Goal: Information Seeking & Learning: Learn about a topic

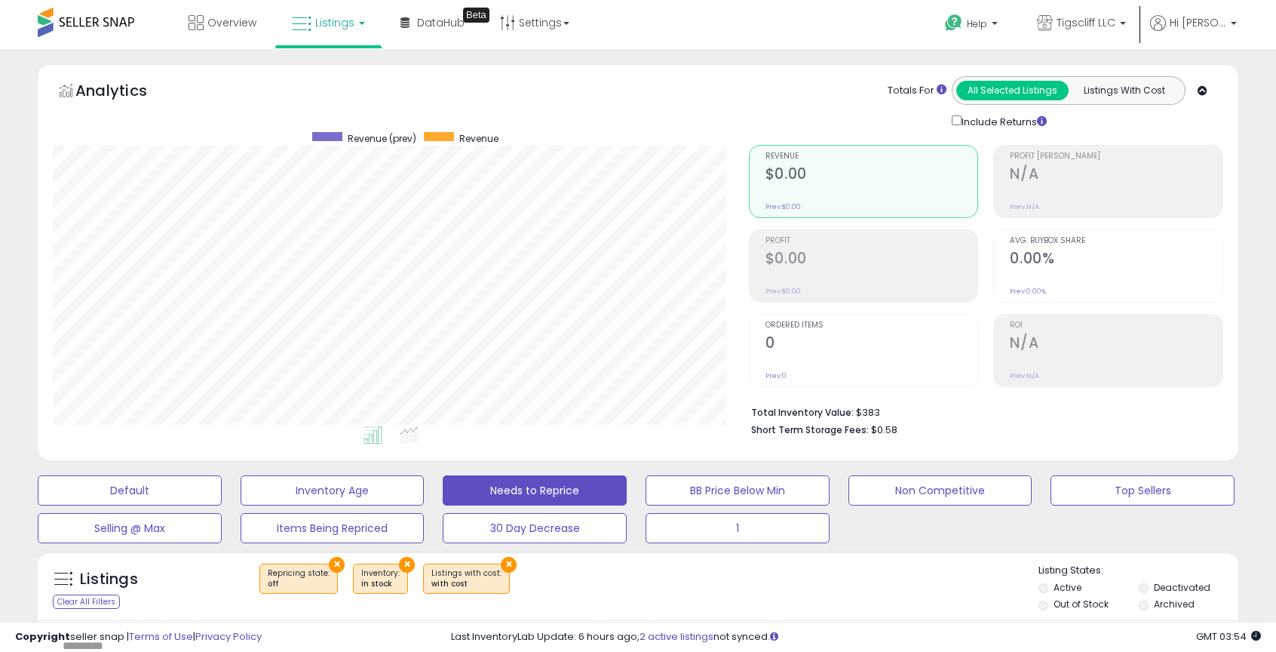
select select "**"
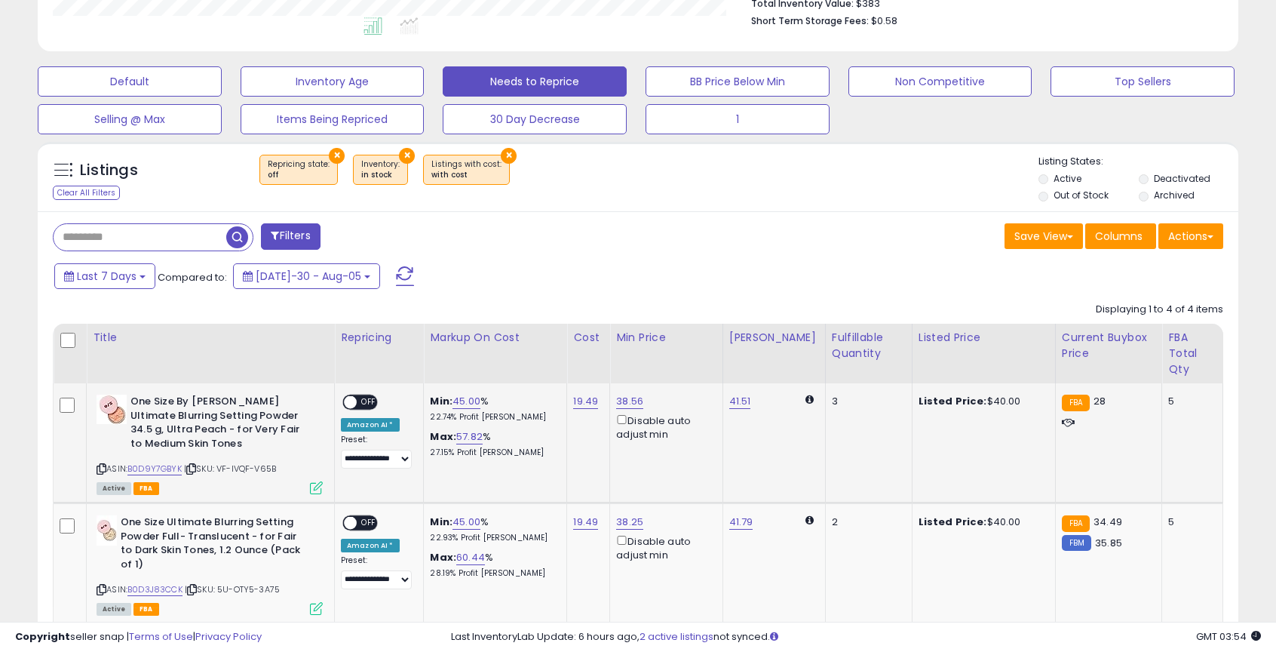
scroll to position [400, 0]
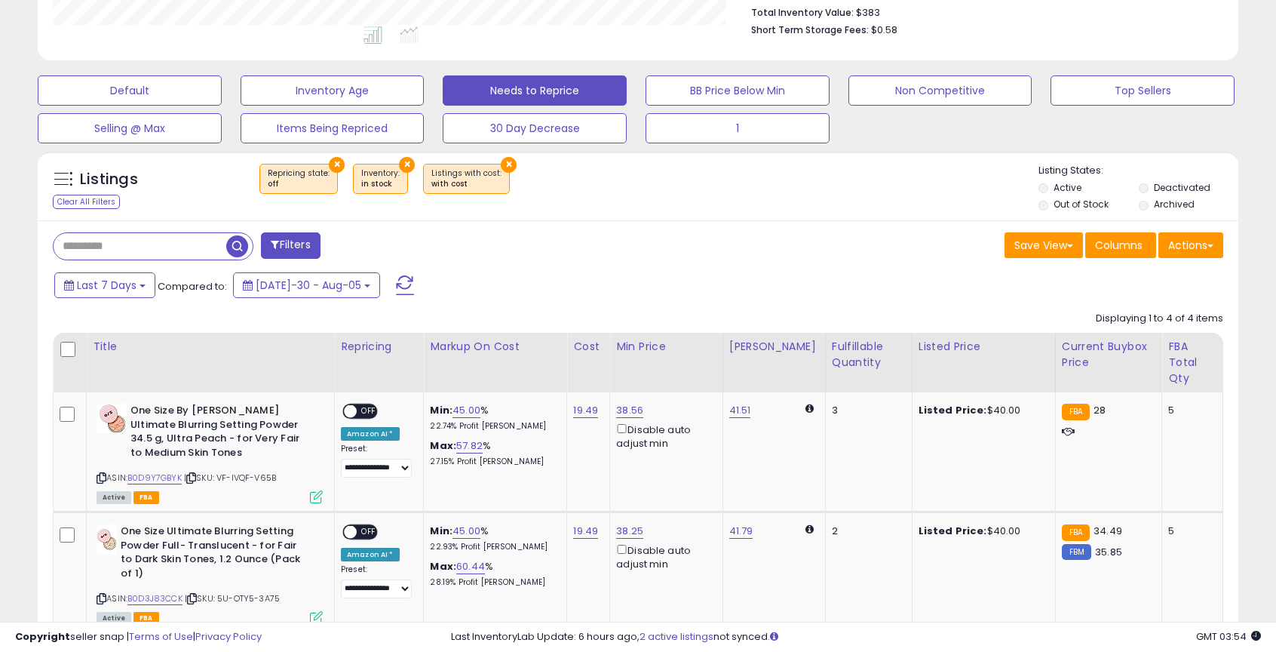
click at [163, 239] on input "text" at bounding box center [140, 246] width 173 height 26
type input "******"
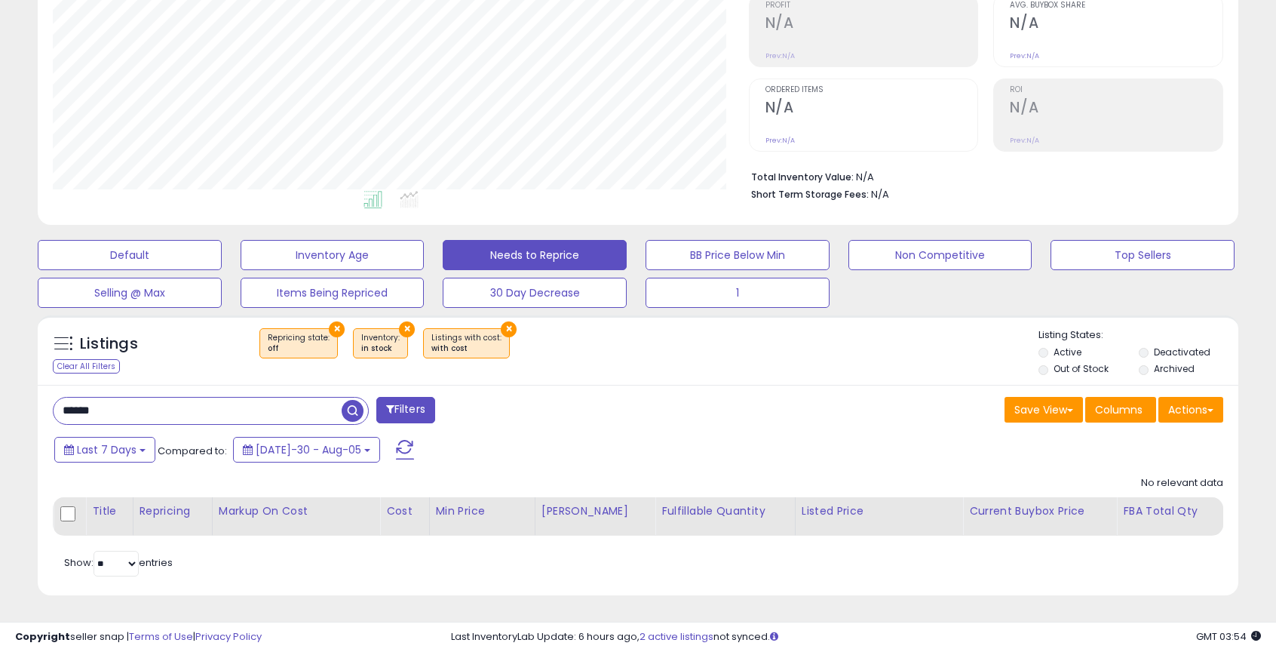
scroll to position [309, 695]
click at [354, 412] on span "button" at bounding box center [353, 411] width 22 height 22
click at [222, 270] on button "1" at bounding box center [130, 255] width 184 height 30
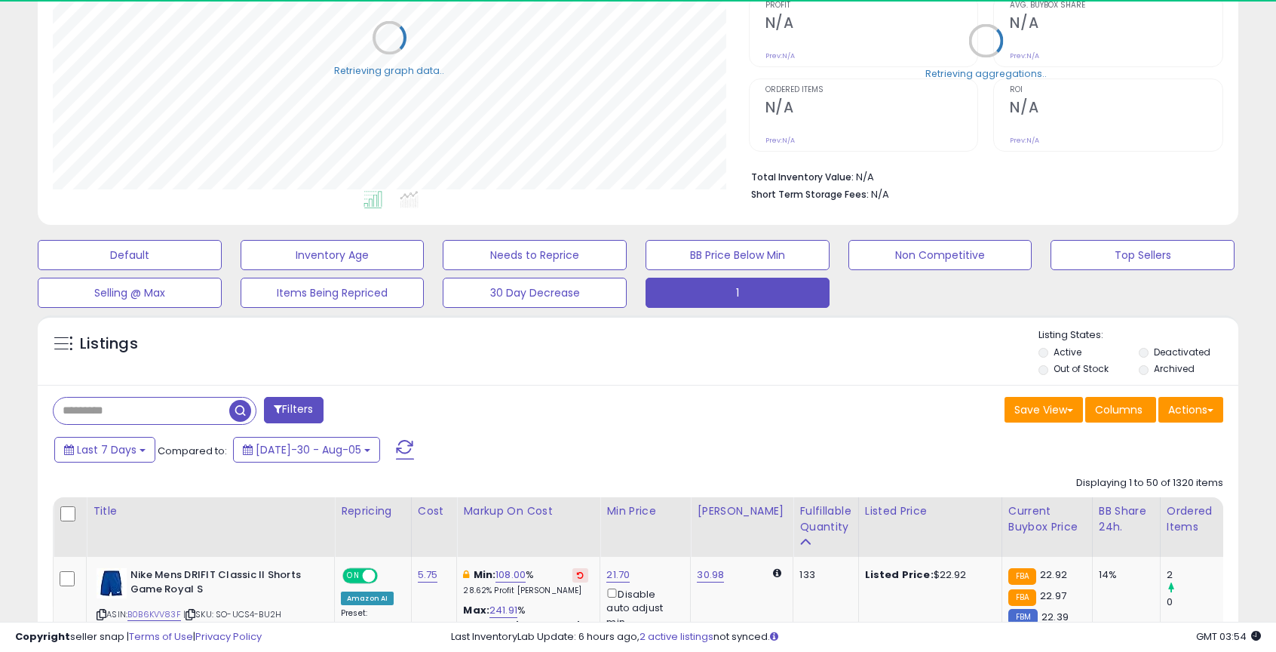
click at [163, 397] on input "text" at bounding box center [142, 410] width 176 height 26
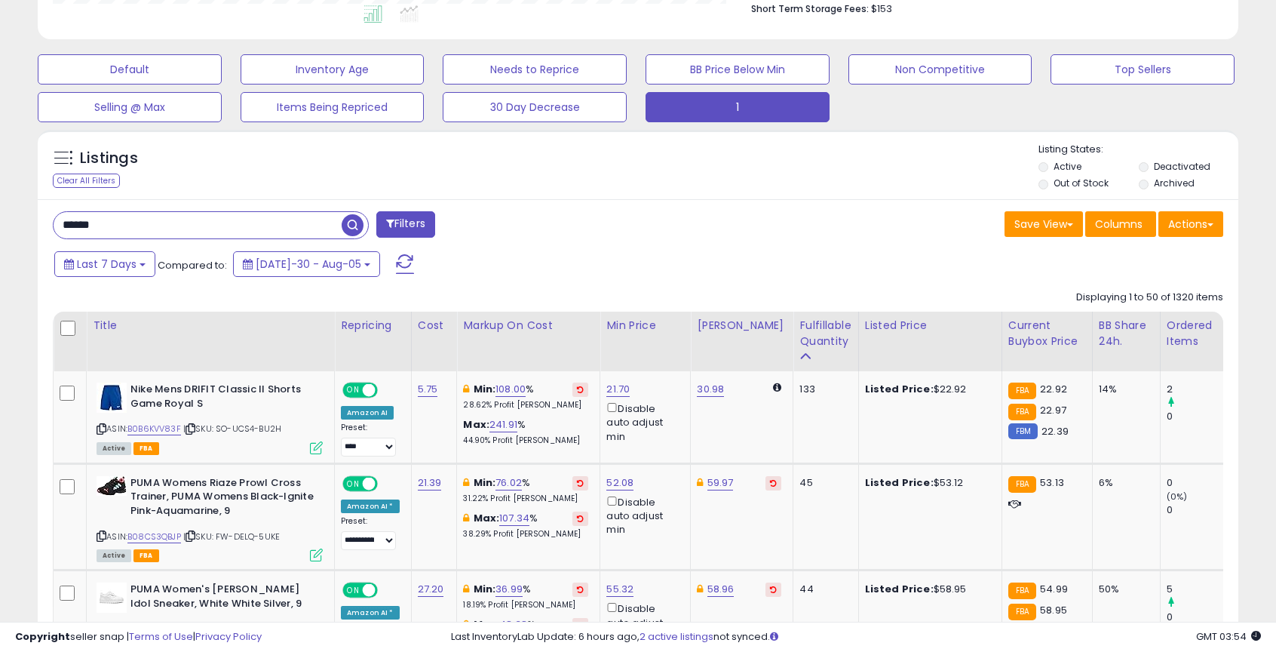
type input "******"
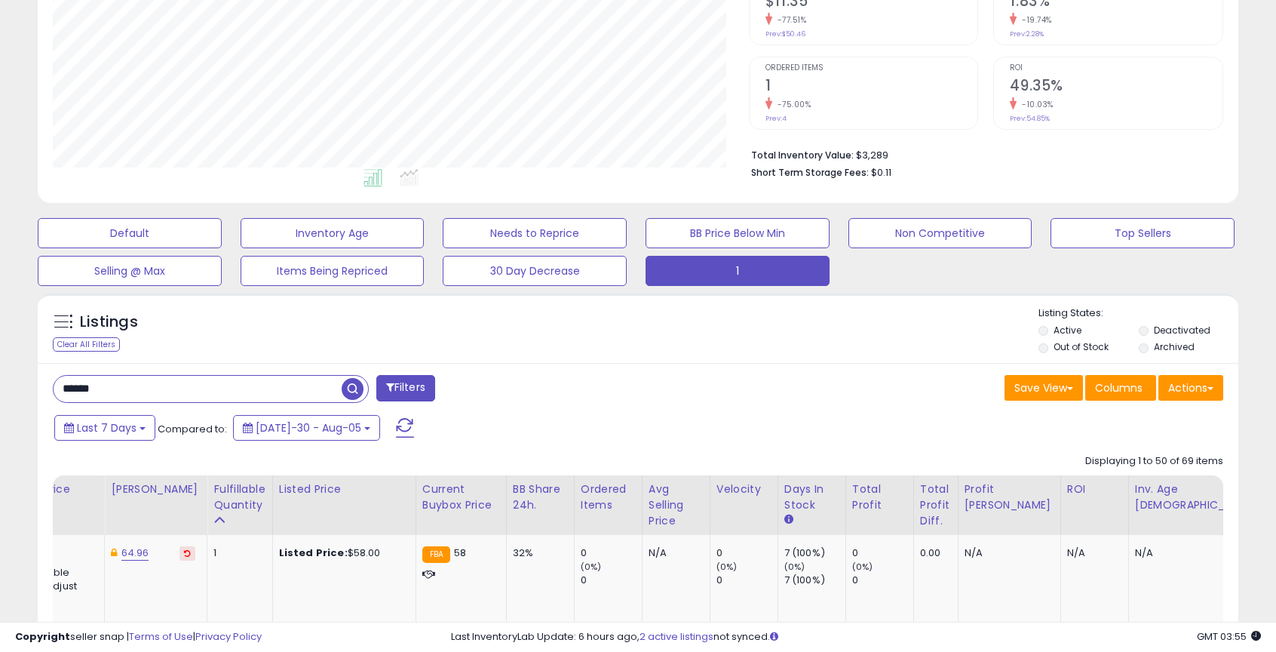
scroll to position [261, 0]
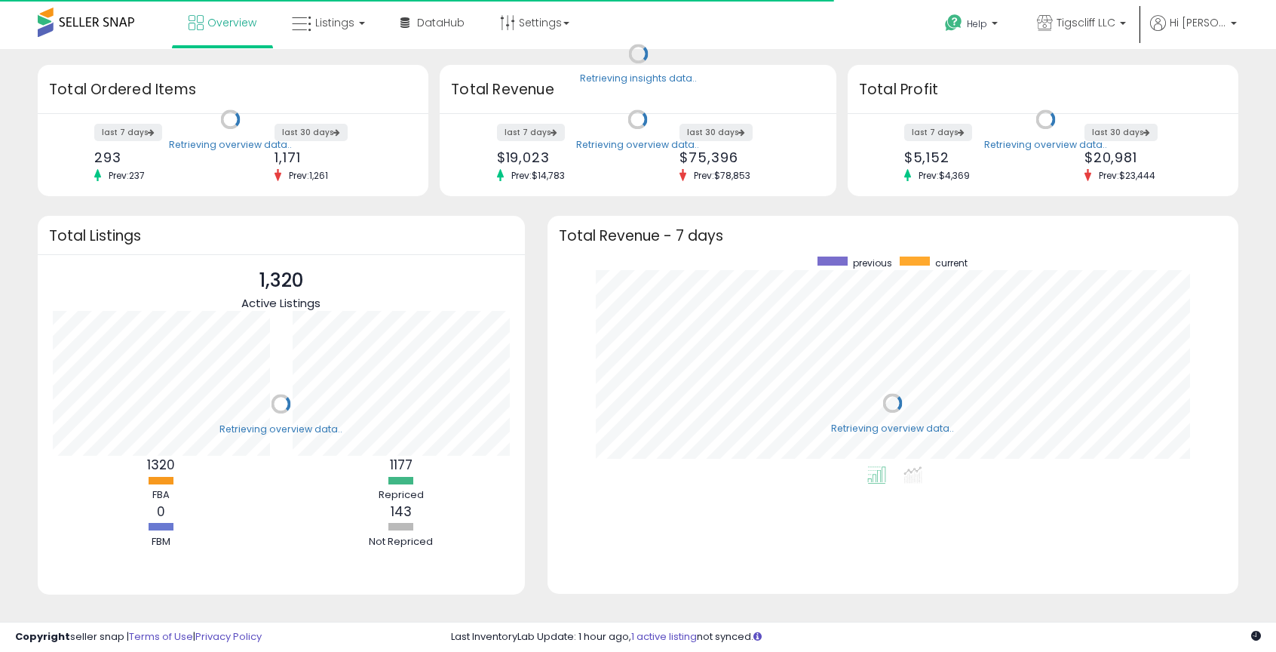
scroll to position [210, 661]
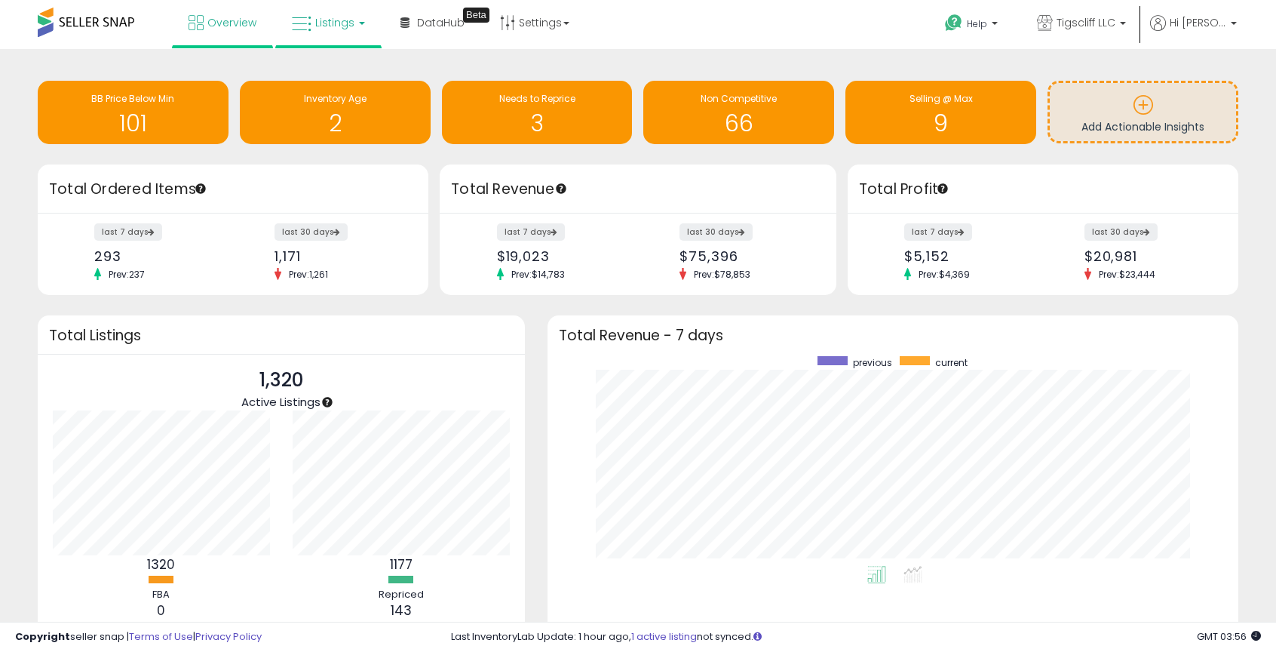
click at [333, 26] on span "Listings" at bounding box center [334, 22] width 39 height 15
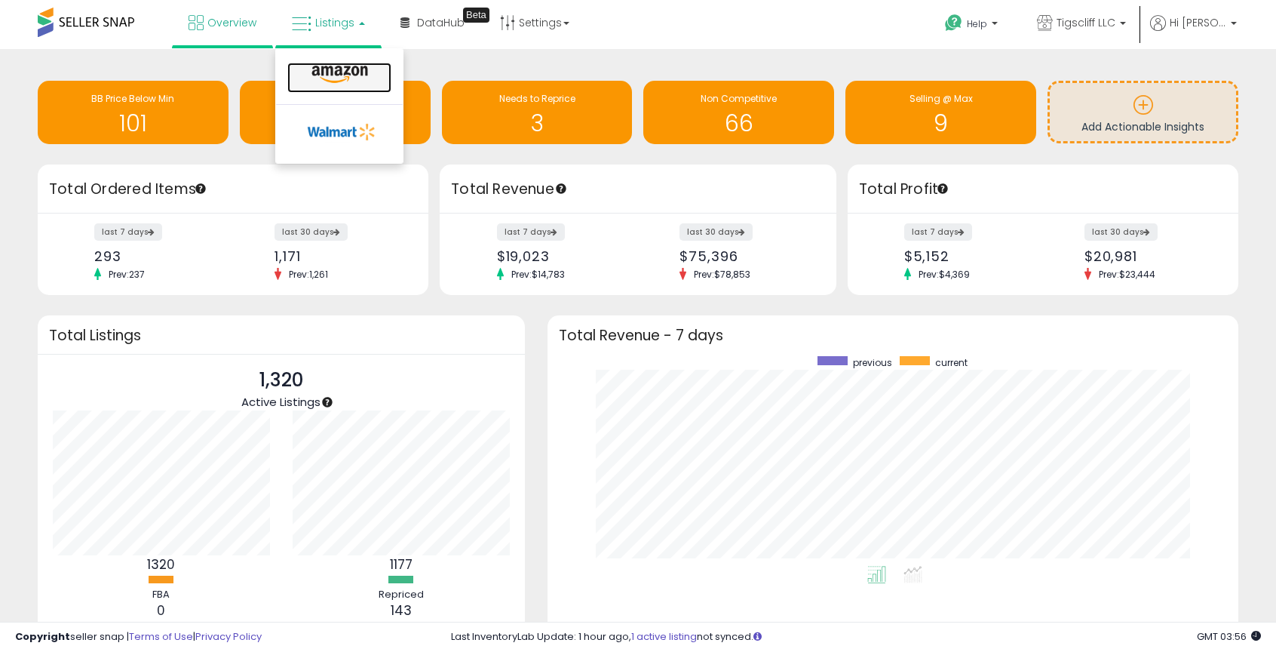
click at [344, 66] on icon at bounding box center [340, 75] width 66 height 20
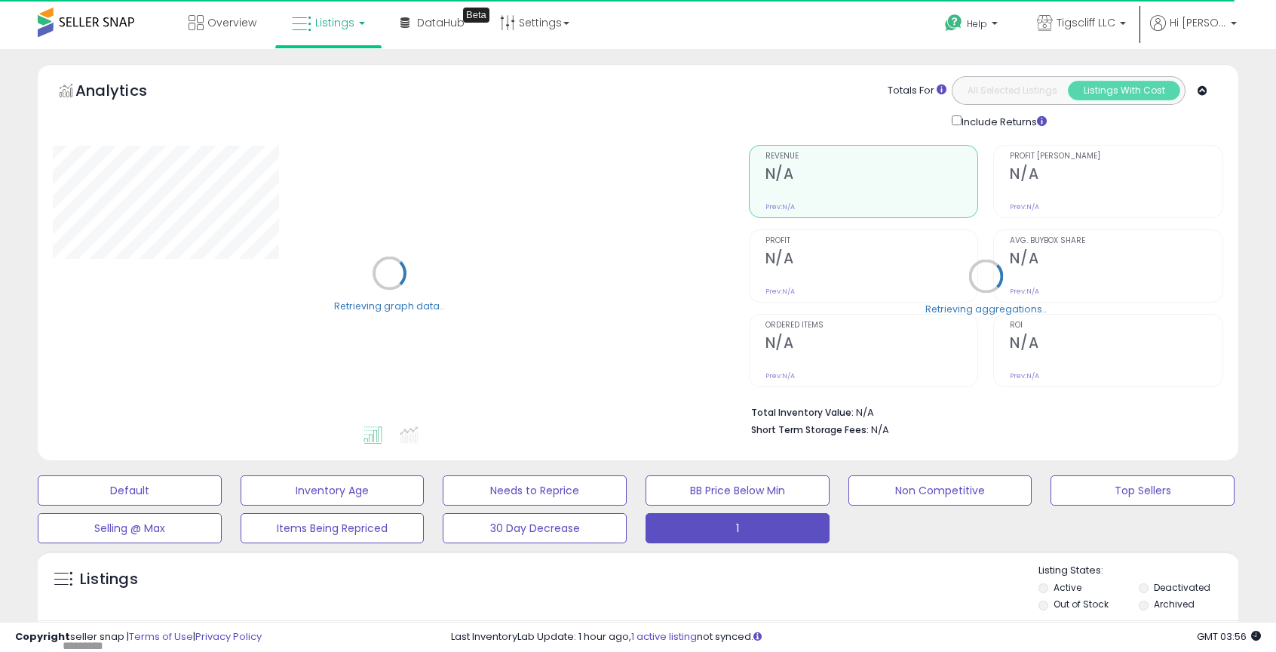
select select "**"
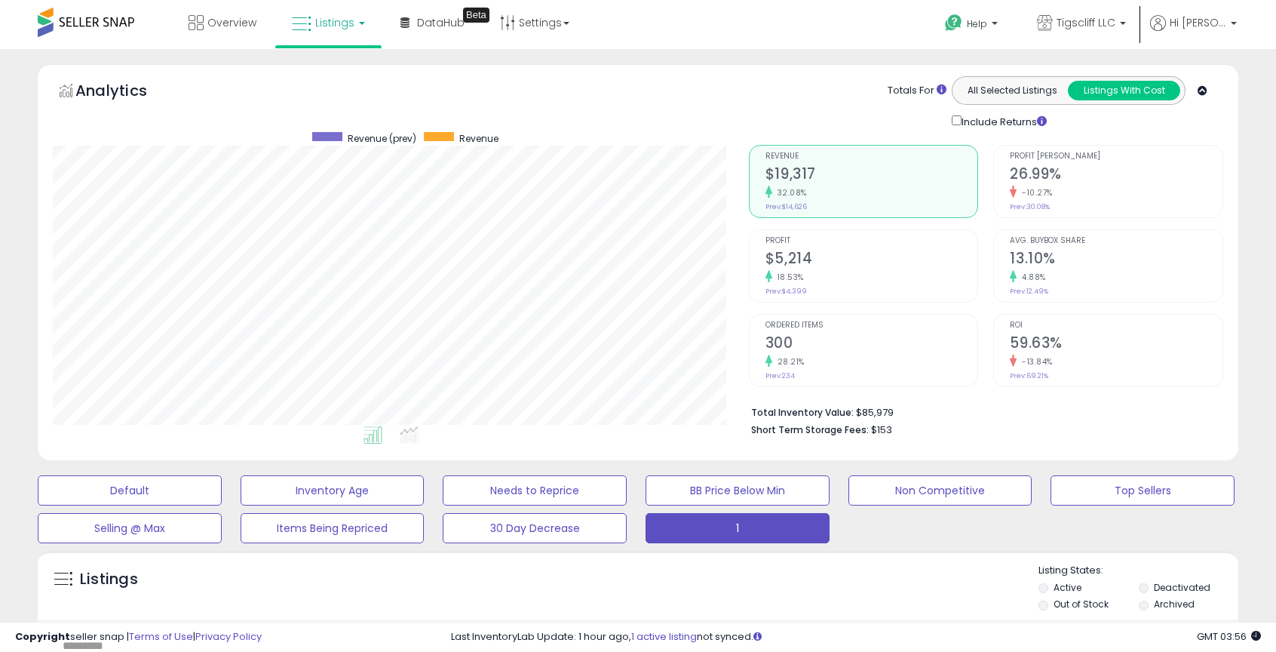
scroll to position [232, 0]
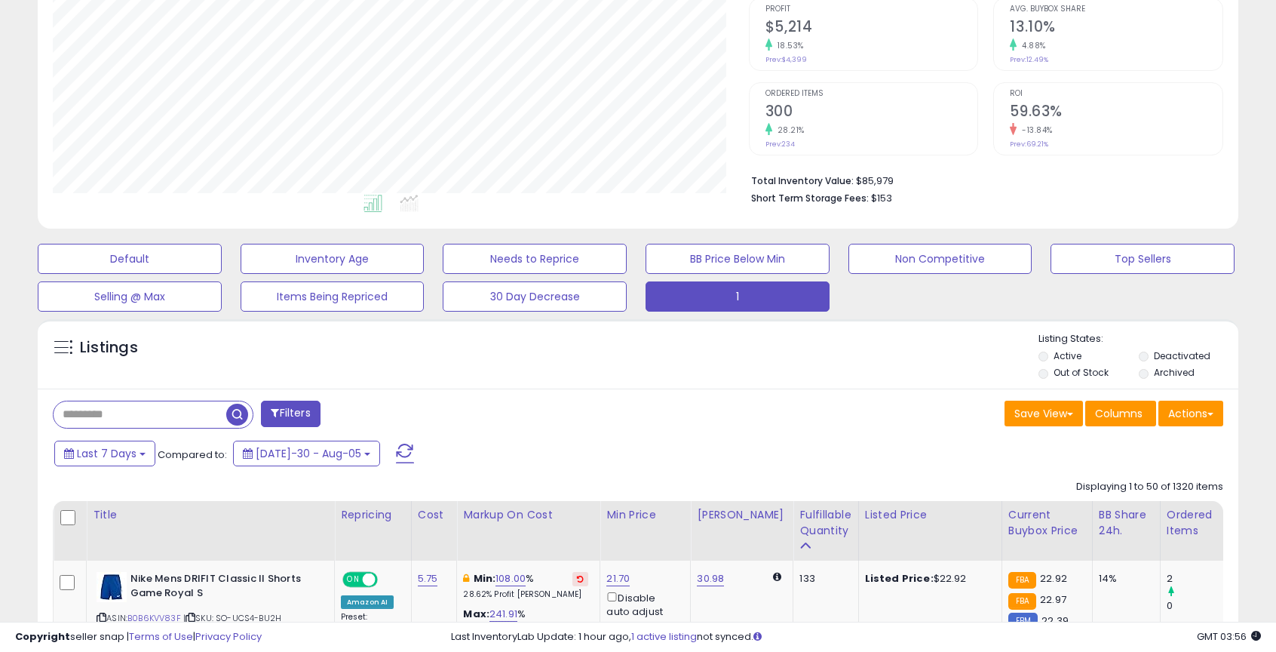
click at [192, 413] on input "text" at bounding box center [140, 414] width 173 height 26
type input "******"
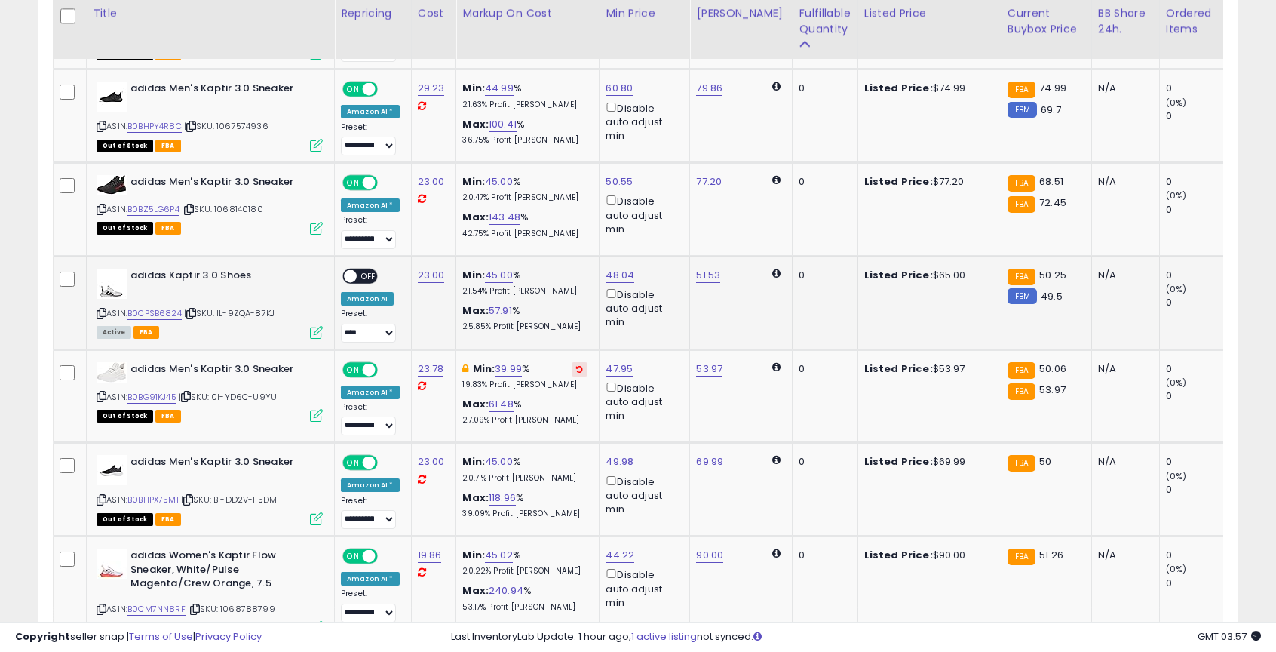
scroll to position [0, 585]
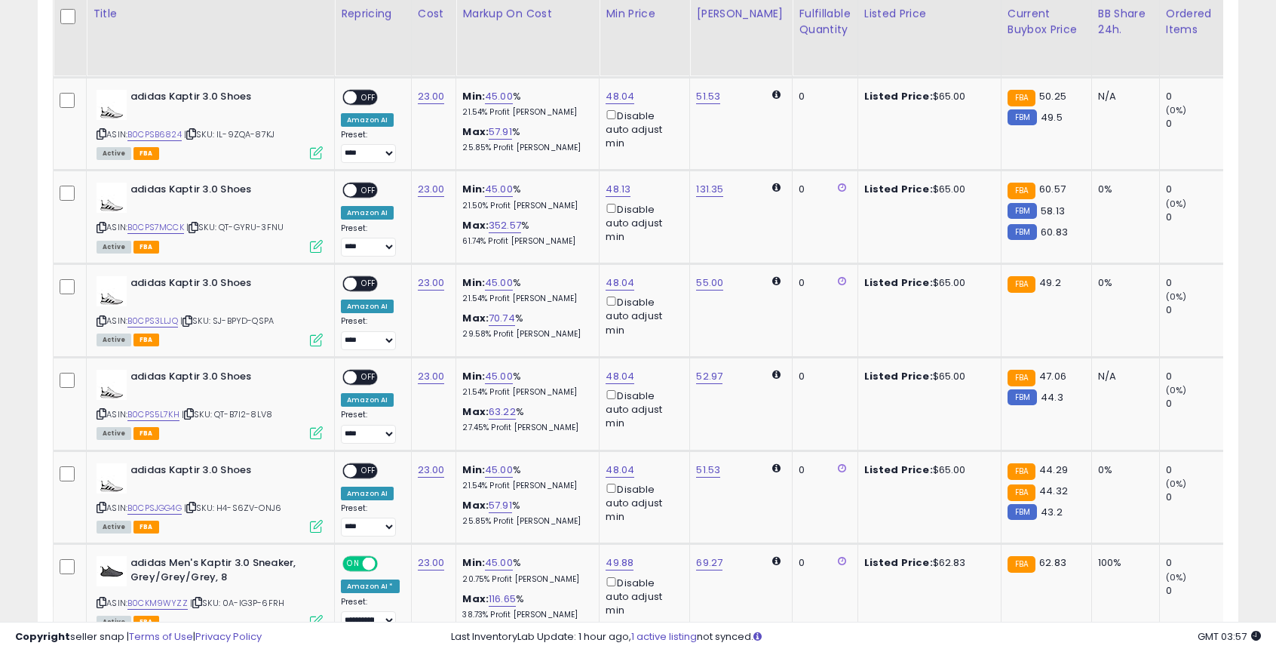
scroll to position [917, 0]
click at [167, 505] on link "B0CPSJGG4G" at bounding box center [154, 507] width 54 height 13
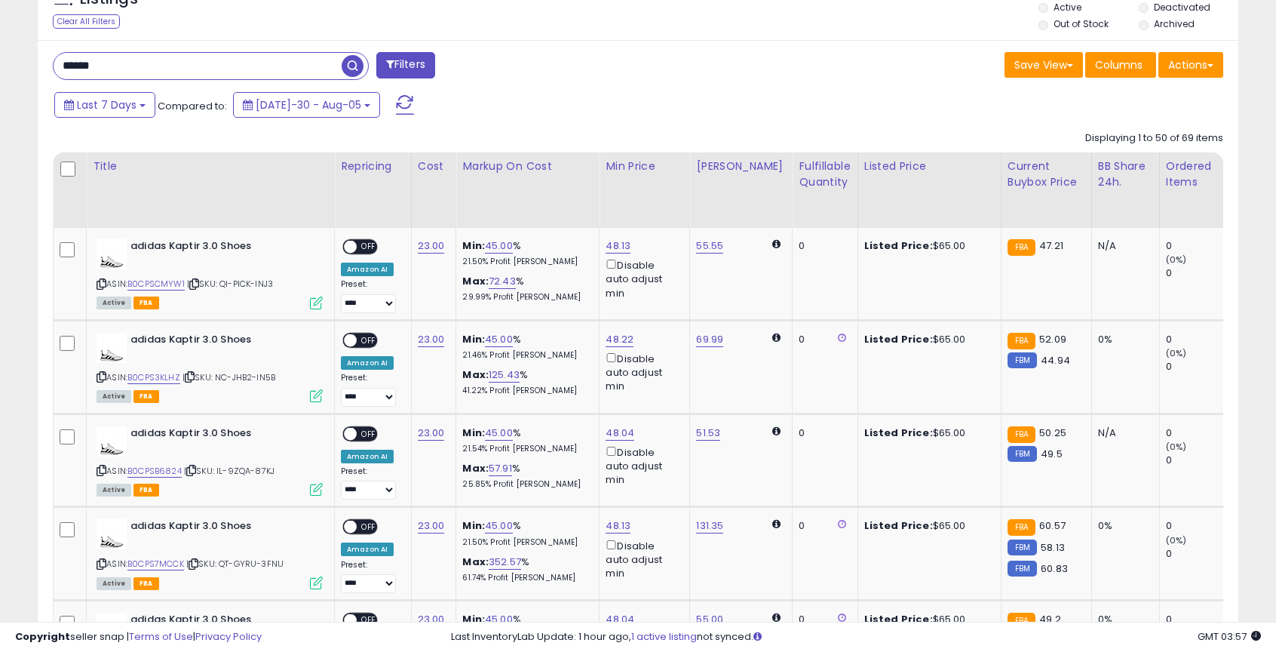
scroll to position [556, 0]
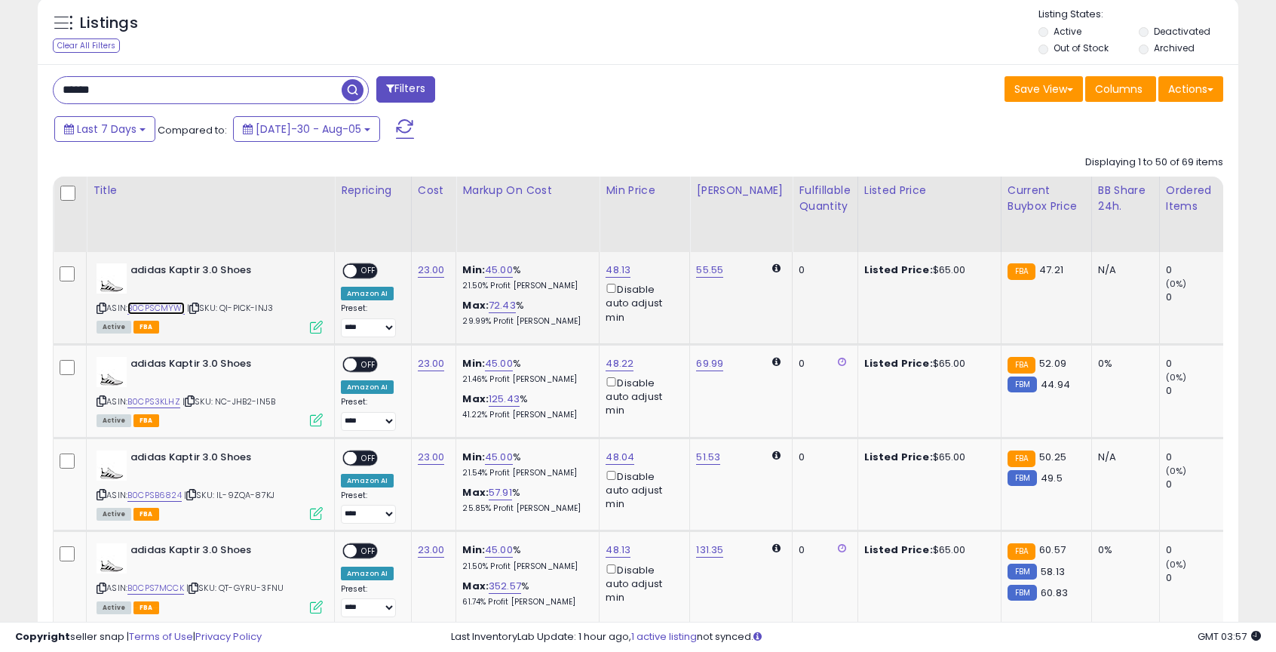
click at [173, 311] on link "B0CPSCMYW1" at bounding box center [155, 308] width 57 height 13
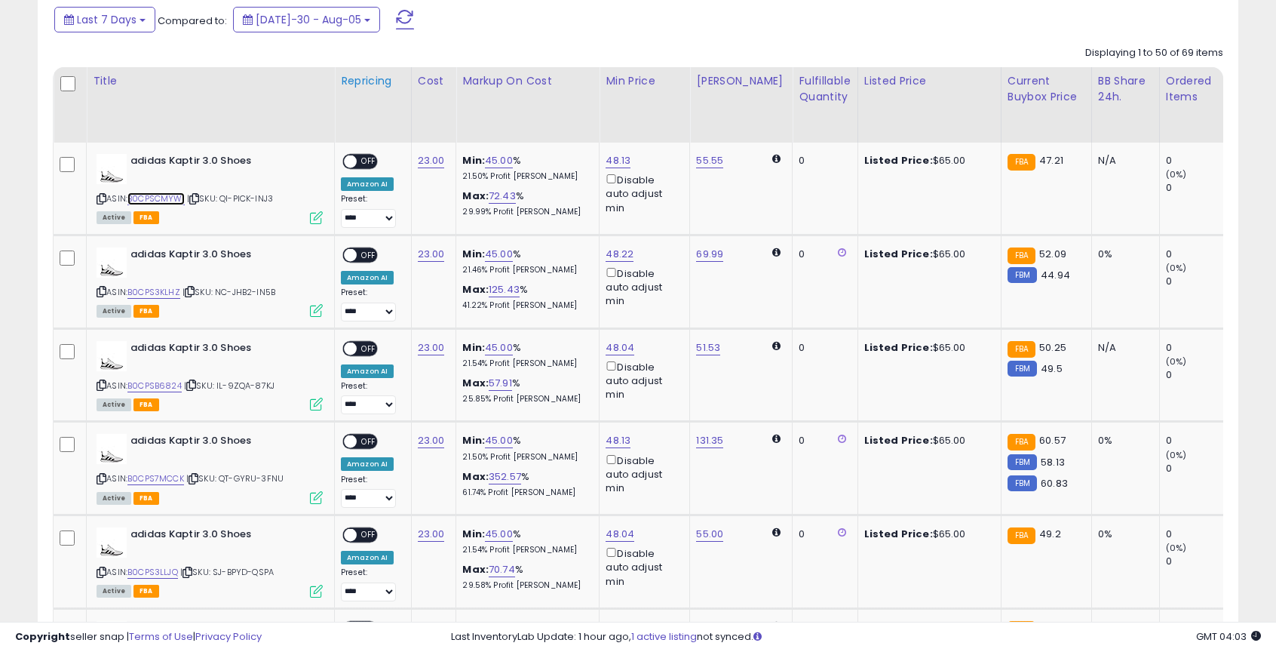
scroll to position [669, 0]
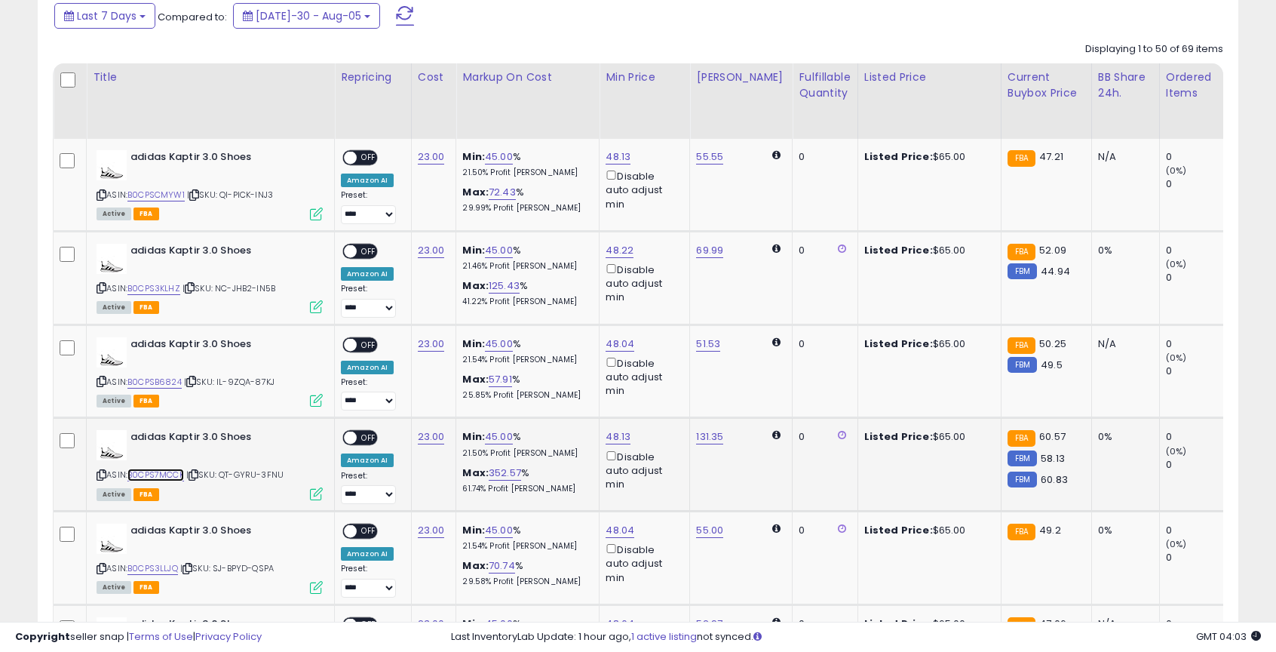
click at [179, 474] on link "B0CPS7MCCK" at bounding box center [155, 474] width 57 height 13
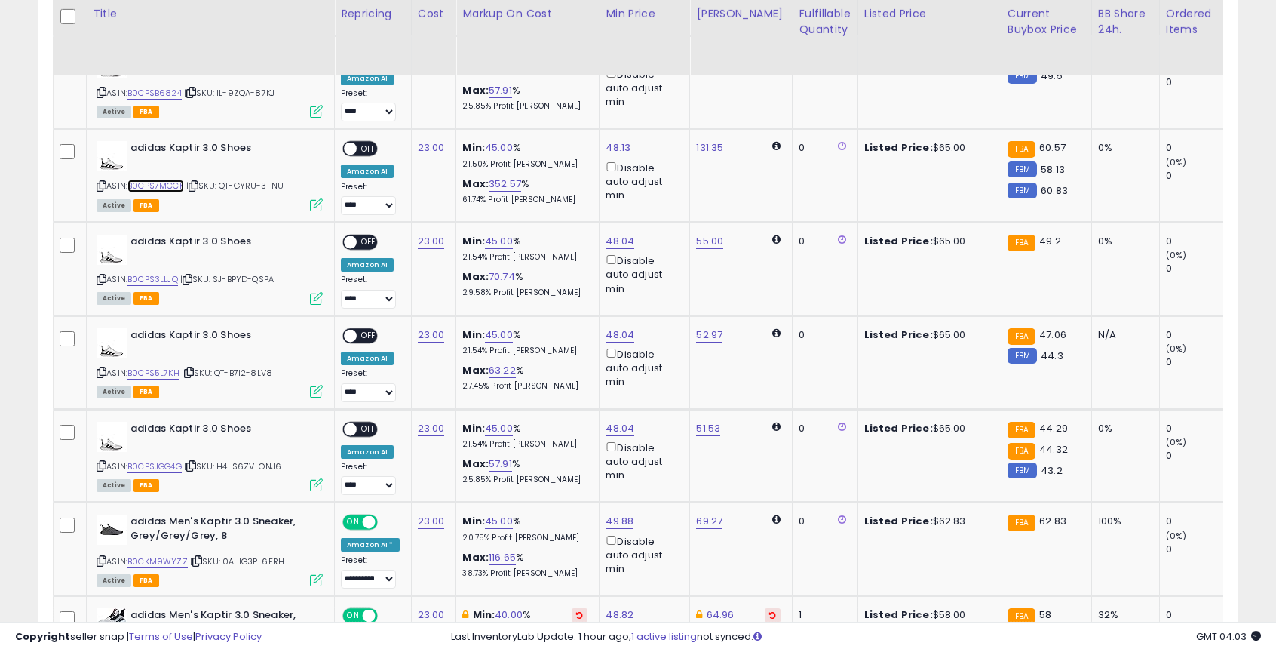
scroll to position [959, 0]
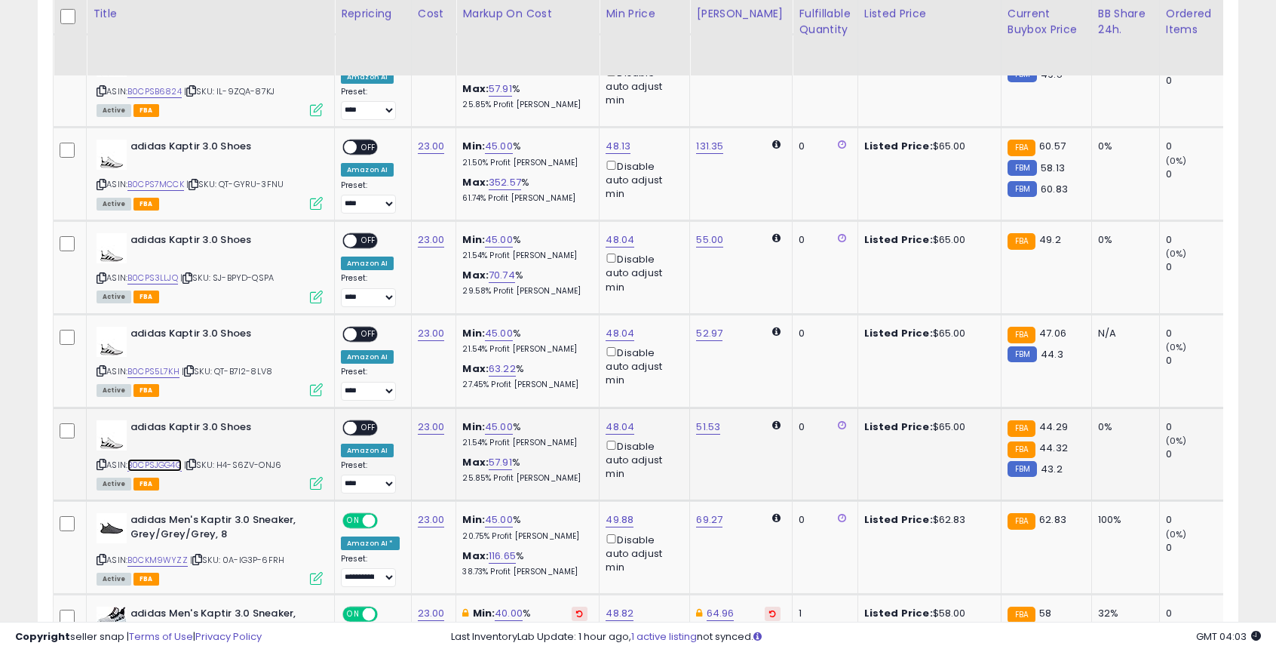
click at [174, 459] on link "B0CPSJGG4G" at bounding box center [154, 465] width 54 height 13
